Goal: Task Accomplishment & Management: Manage account settings

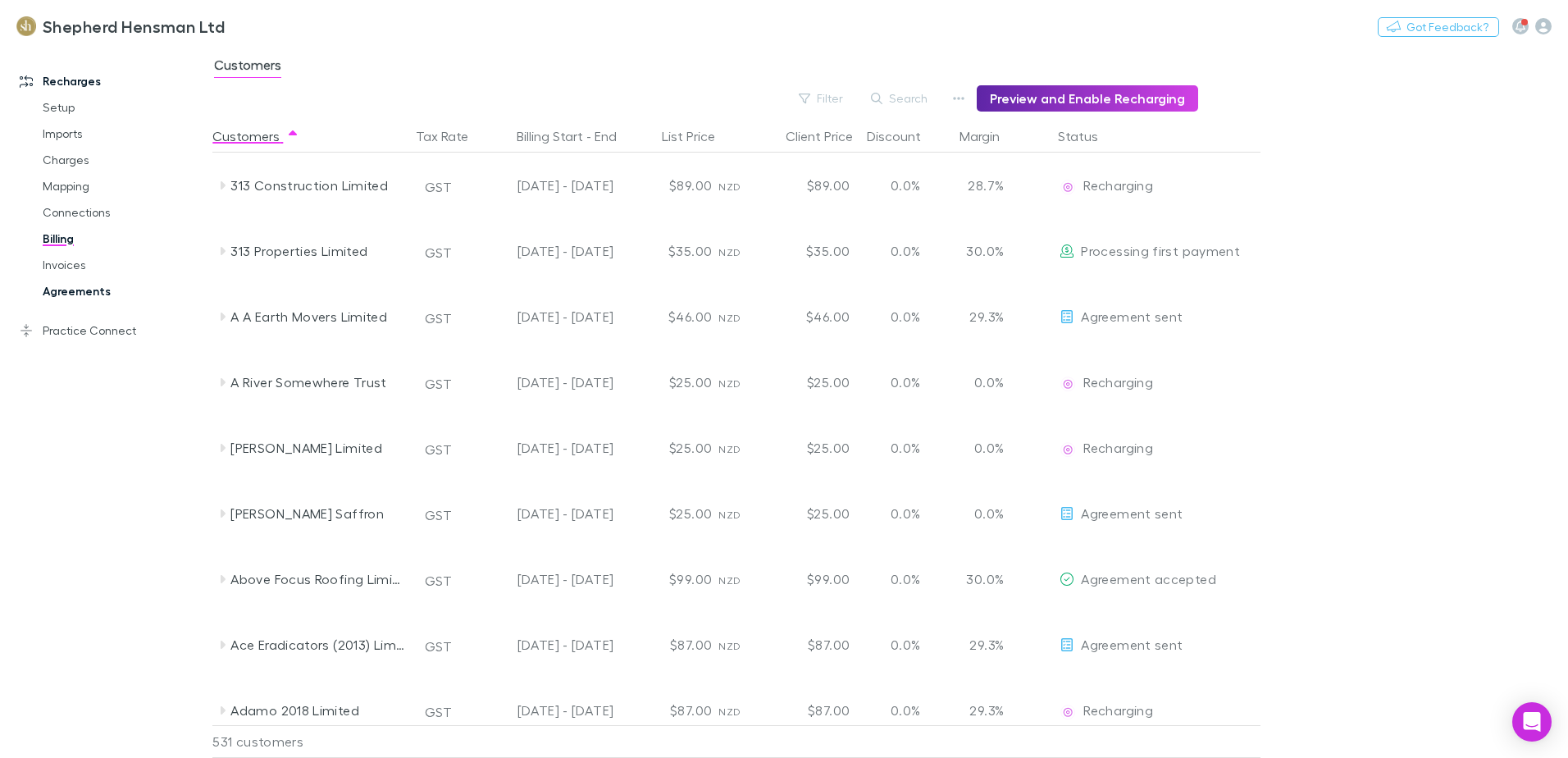
click at [83, 287] on link "Agreements" at bounding box center [124, 291] width 195 height 26
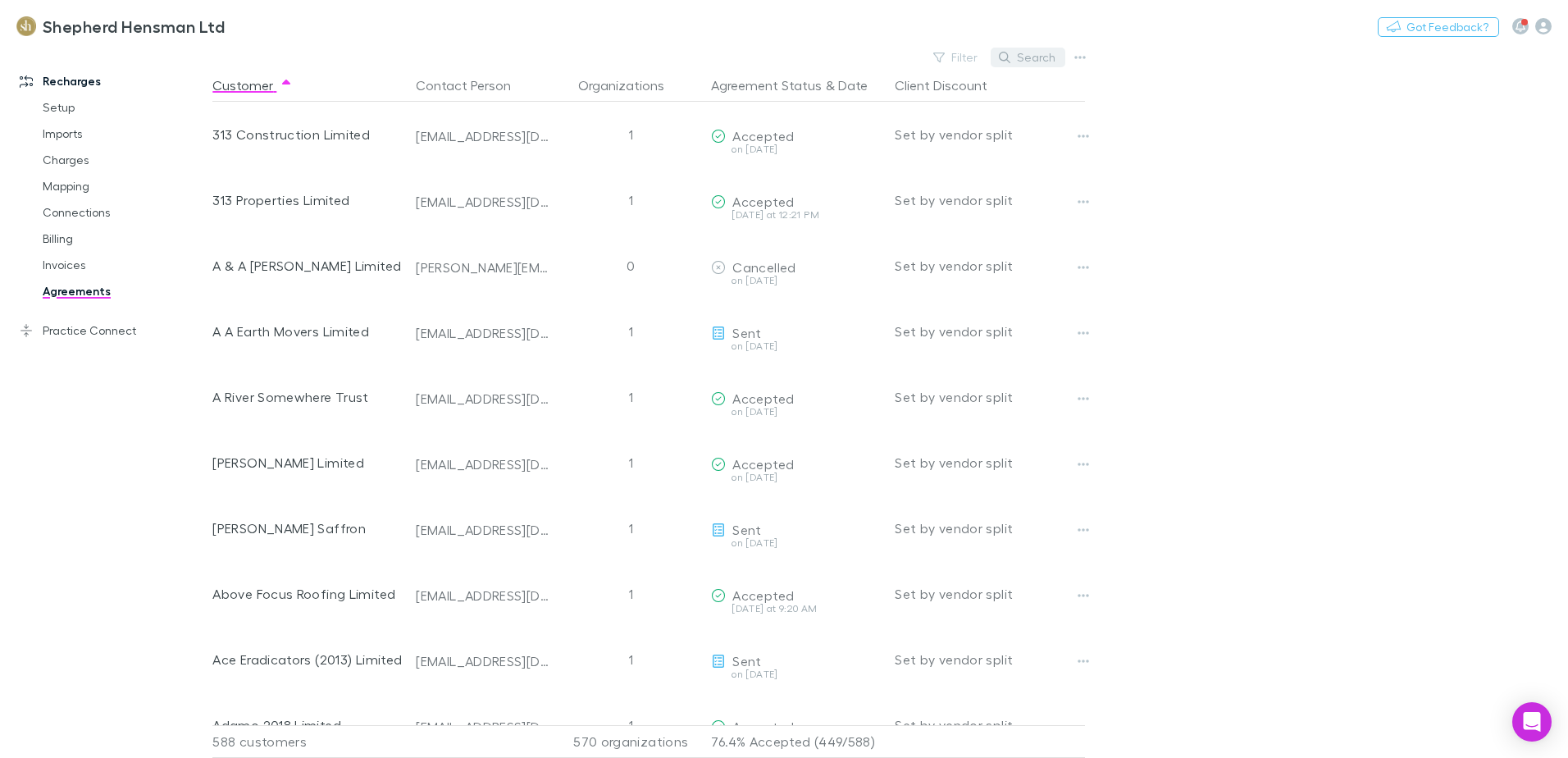
click at [1047, 55] on button "Search" at bounding box center [1028, 57] width 75 height 19
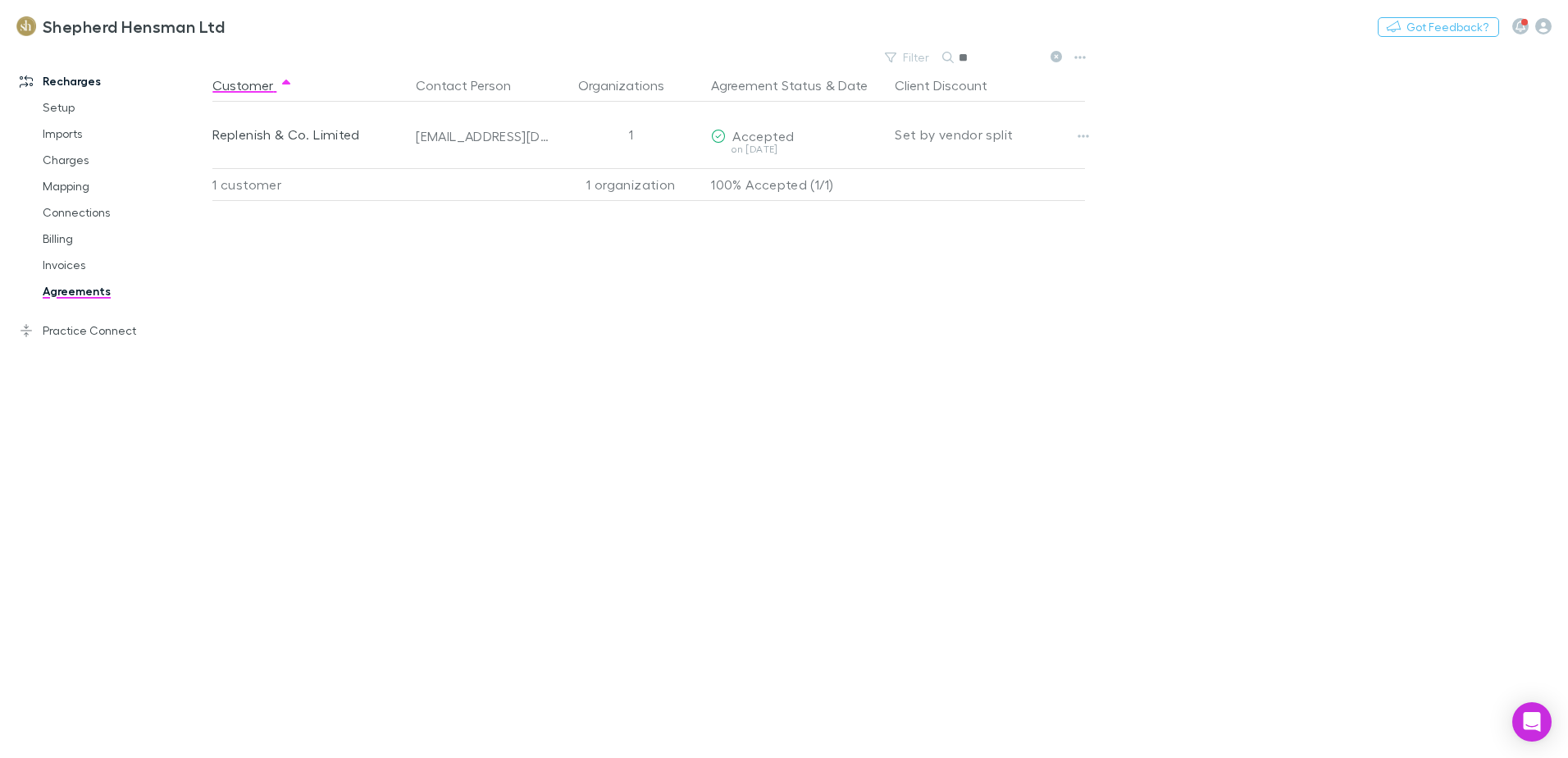
type input "*"
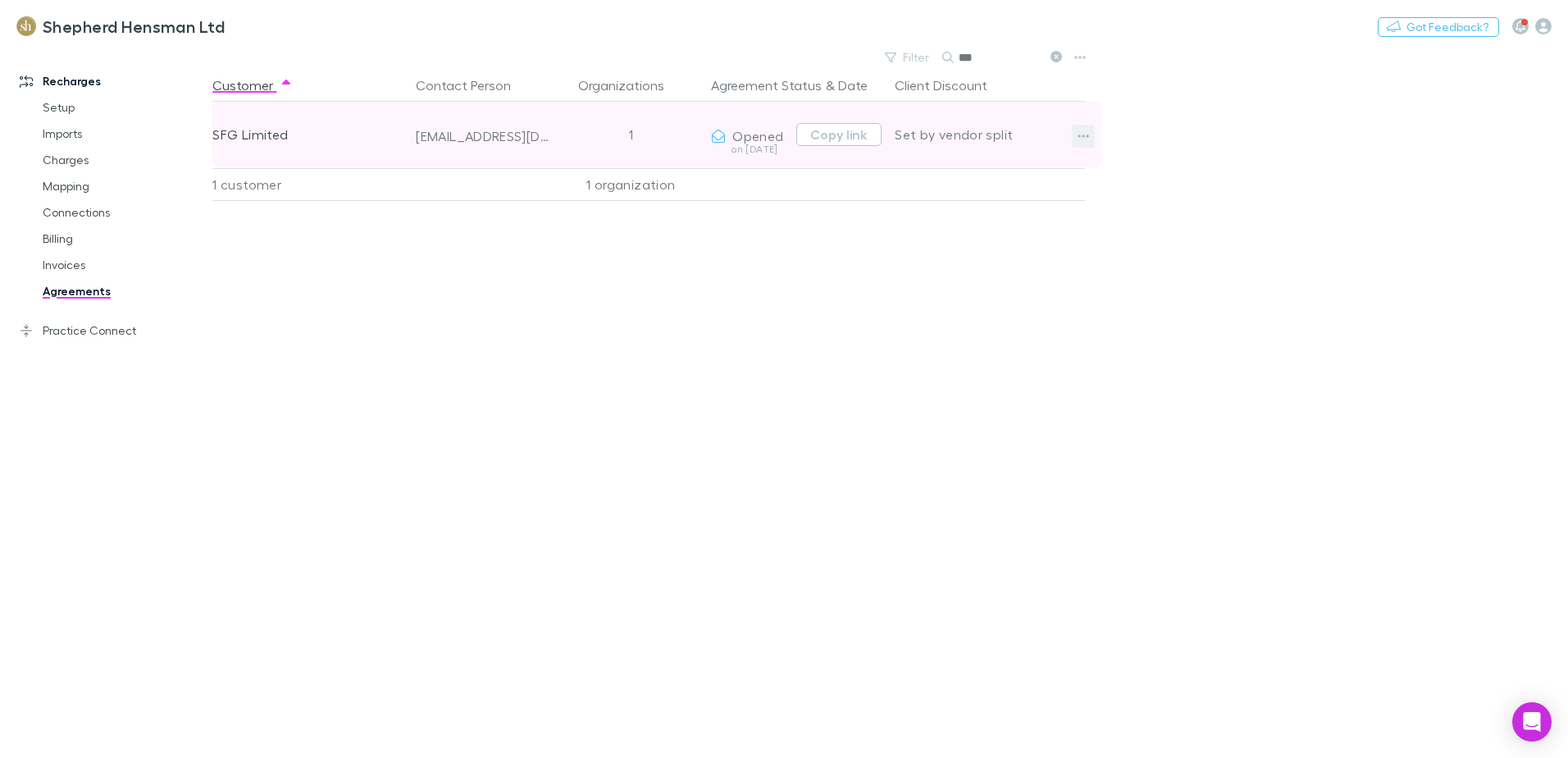
type input "***"
click at [1083, 140] on icon "button" at bounding box center [1083, 135] width 11 height 13
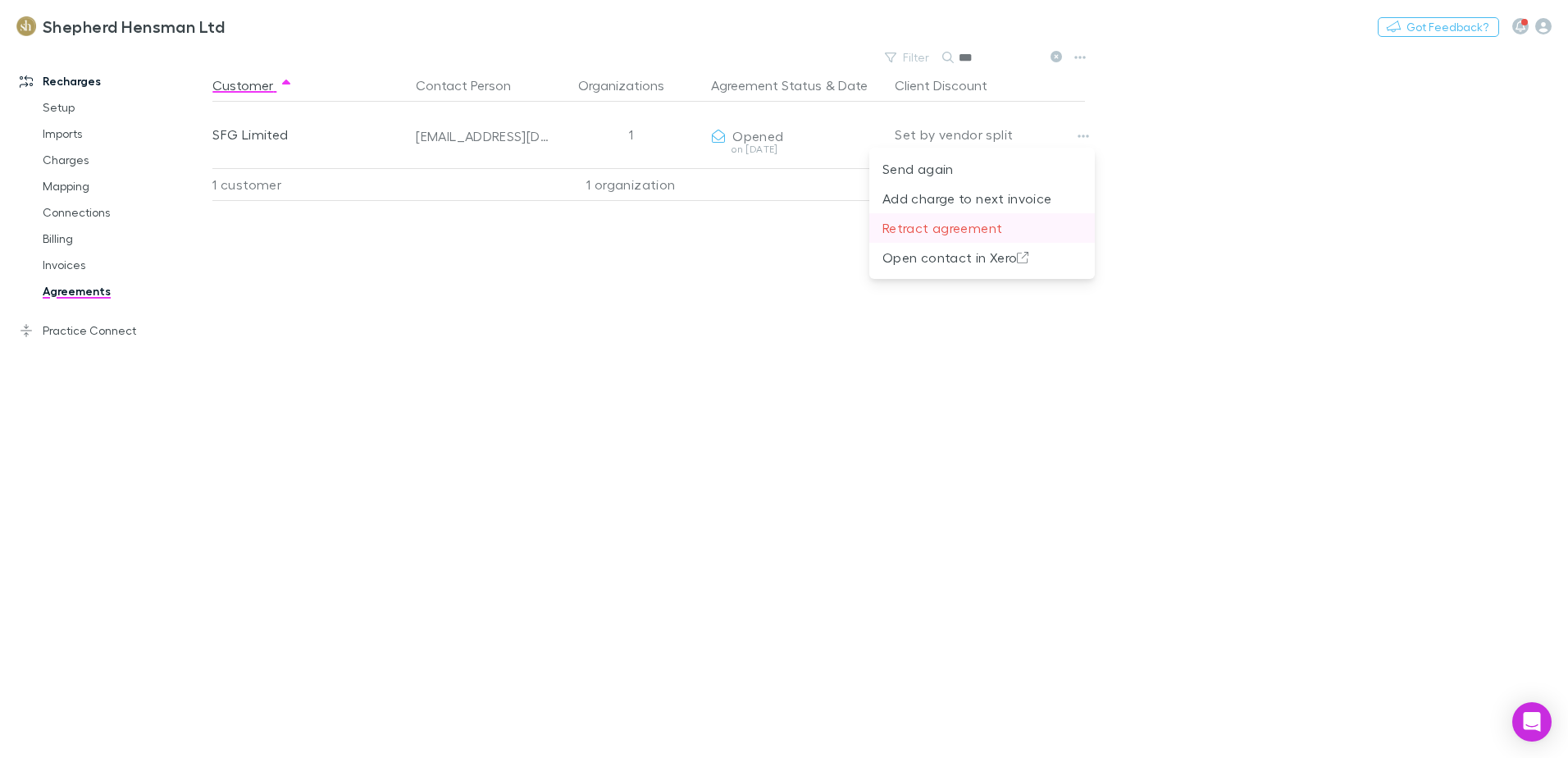
click at [930, 230] on p "Retract agreement" at bounding box center [982, 228] width 200 height 19
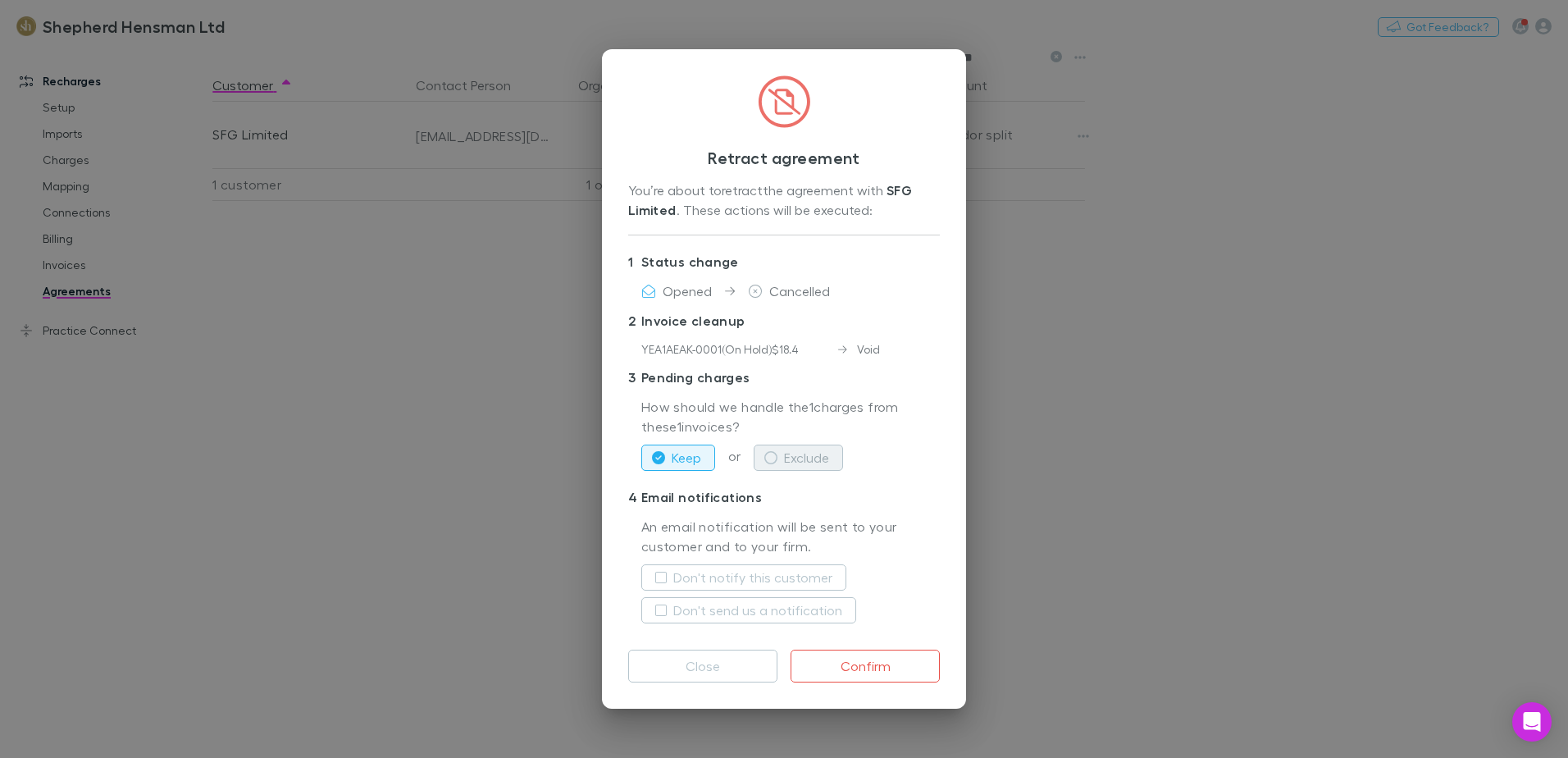
click at [773, 456] on icon "button" at bounding box center [770, 457] width 13 height 13
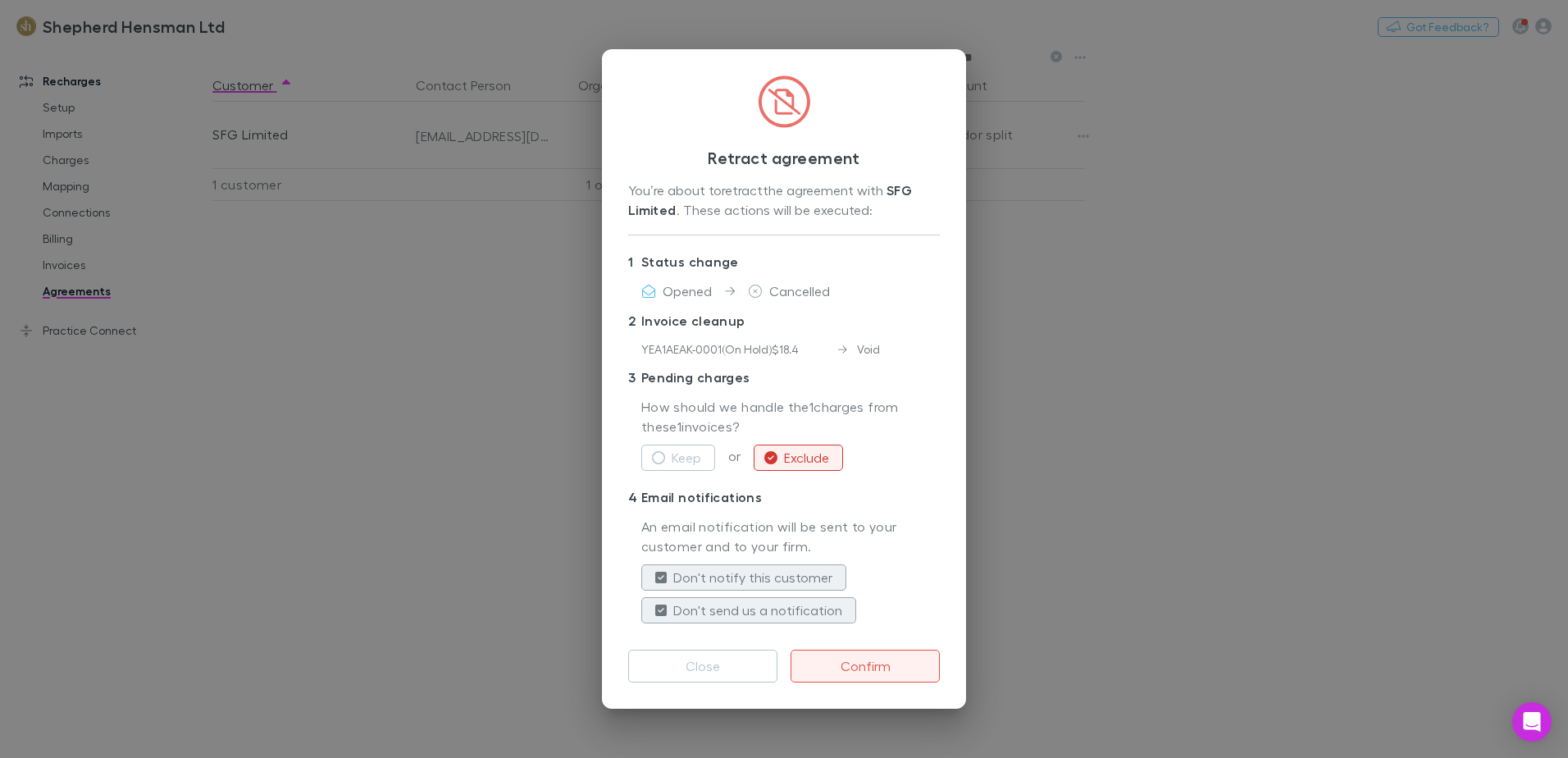
click at [859, 663] on button "Confirm" at bounding box center [865, 666] width 150 height 33
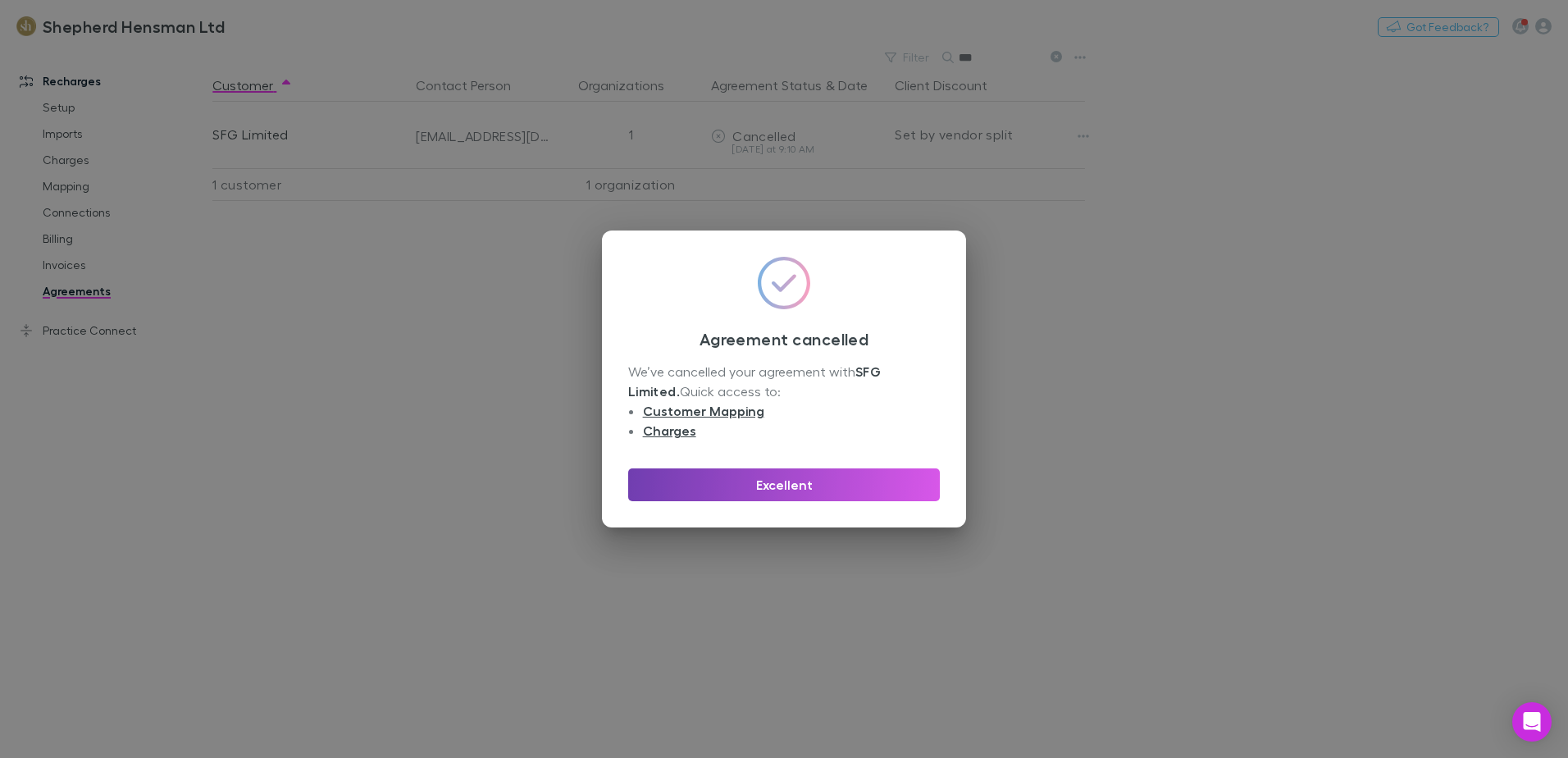
click at [799, 481] on button "Excellent" at bounding box center [784, 485] width 311 height 33
